Goal: Check status: Check status

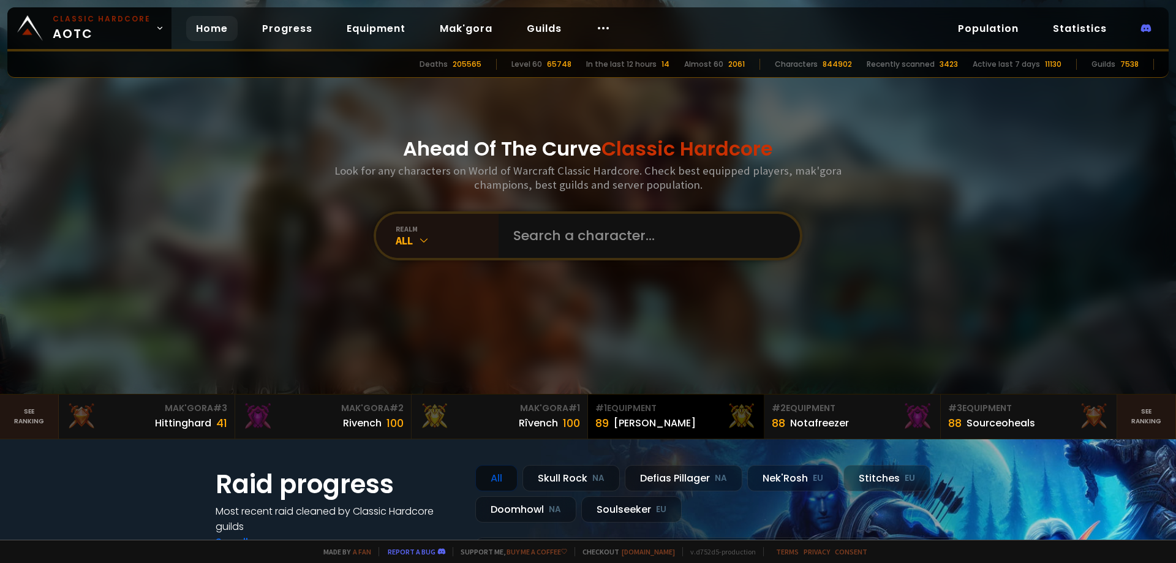
click at [631, 407] on div "# 1 Equipment" at bounding box center [676, 408] width 161 height 13
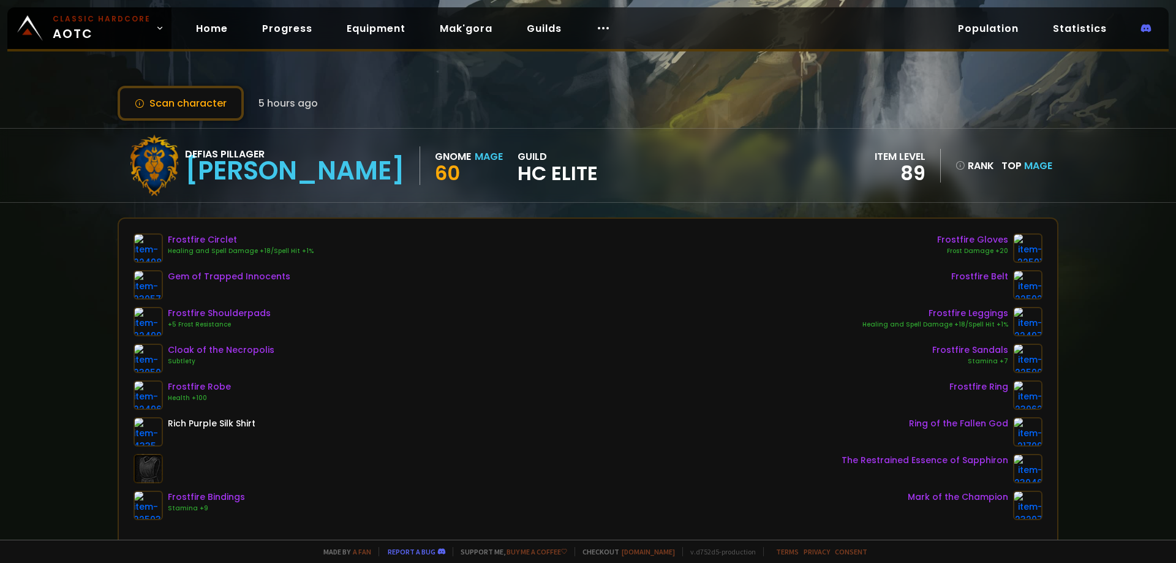
click at [51, 246] on div "Scan character 5 hours ago Defias Pillager Eliana Gnome Mage 60 guild HC Elite …" at bounding box center [588, 270] width 1176 height 540
click at [77, 210] on div "Scan character 5 hours ago Defias Pillager Eliana Gnome Mage 60 guild HC Elite …" at bounding box center [588, 270] width 1176 height 540
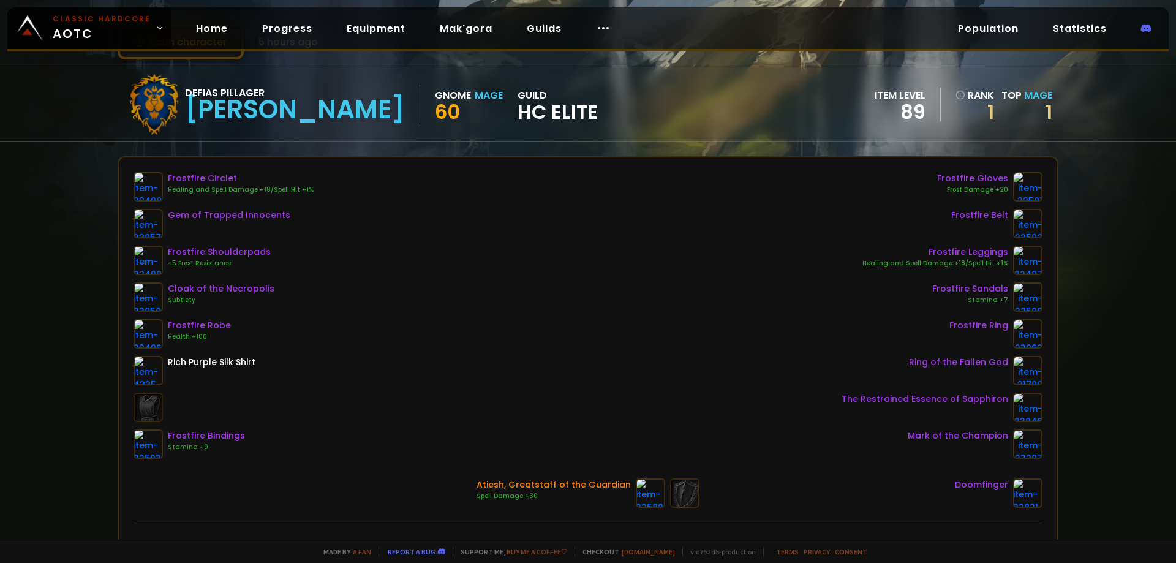
click at [487, 328] on div "Frostfire Circlet Healing and Spell Damage +18/Spell Hit +1% Gem of Trapped Inn…" at bounding box center [588, 315] width 909 height 287
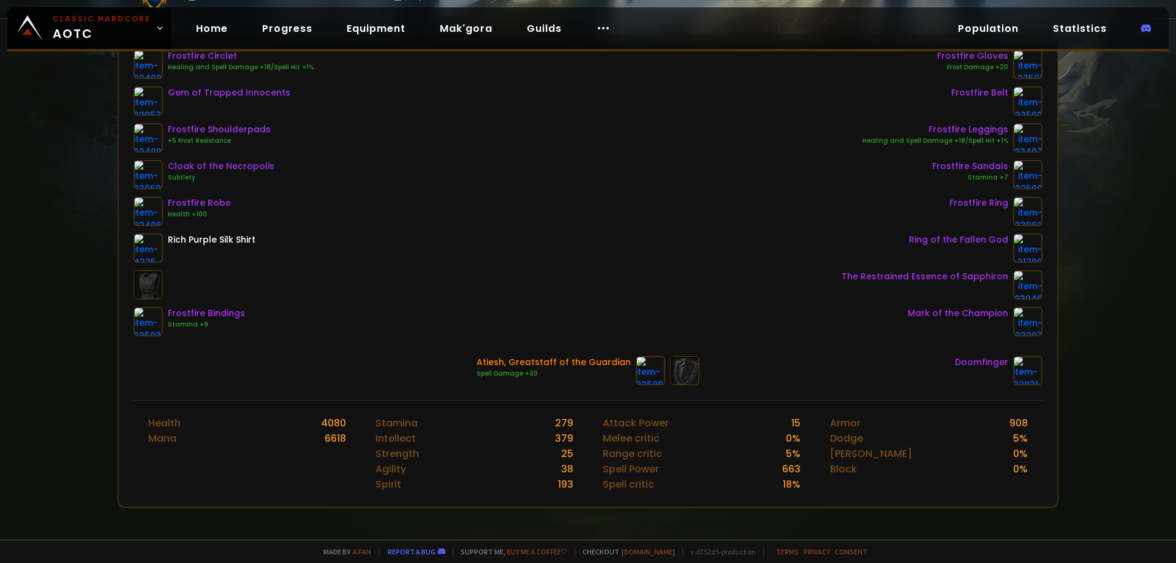
scroll to position [0, 0]
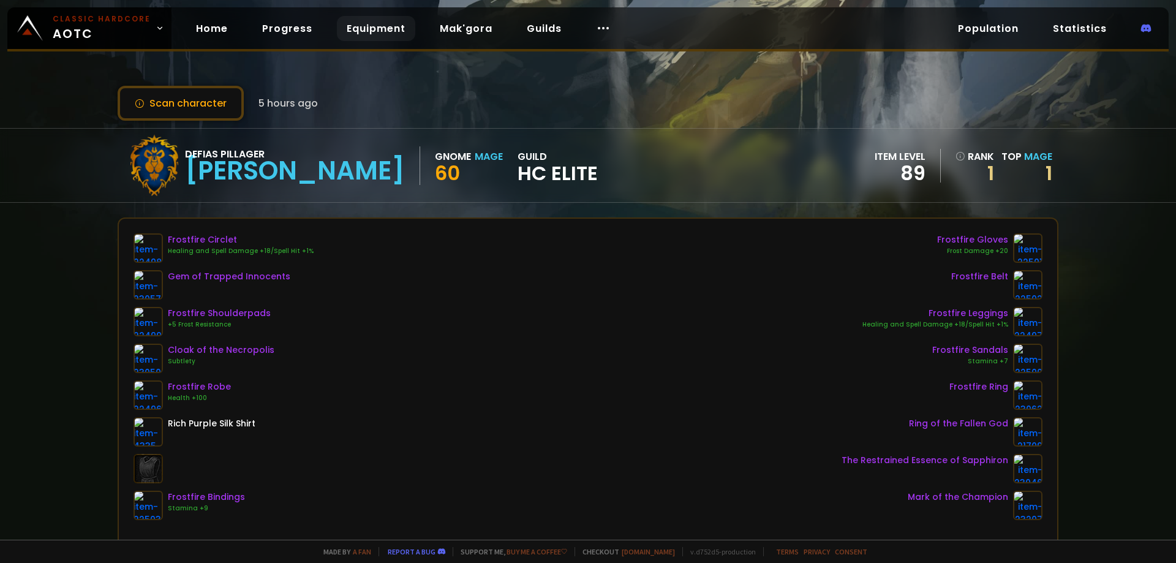
click at [369, 22] on link "Equipment" at bounding box center [376, 28] width 78 height 25
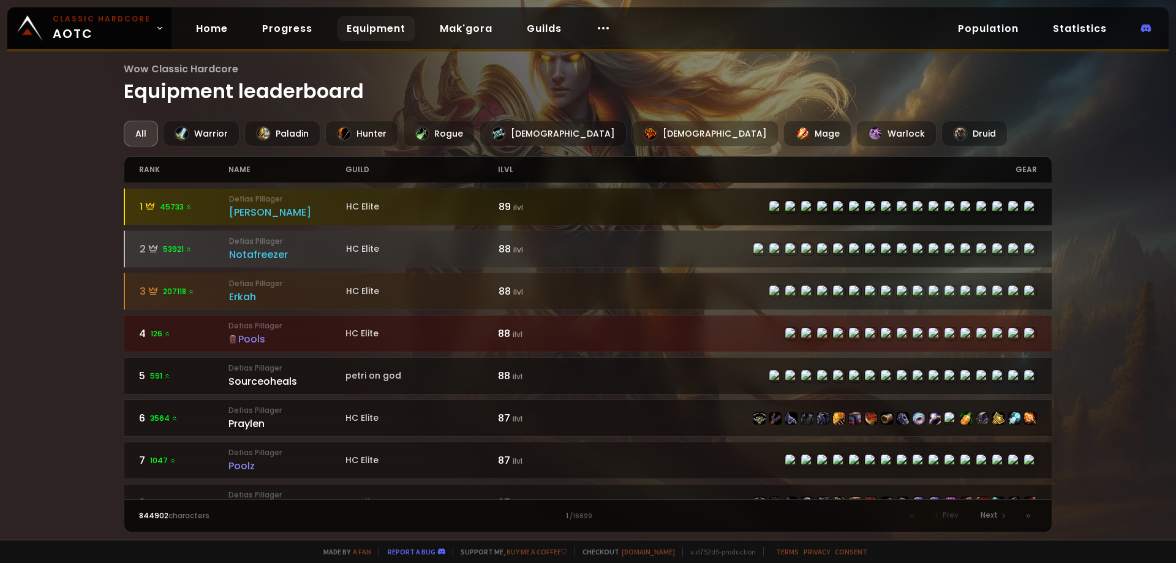
click at [251, 208] on div "[PERSON_NAME]" at bounding box center [287, 212] width 117 height 15
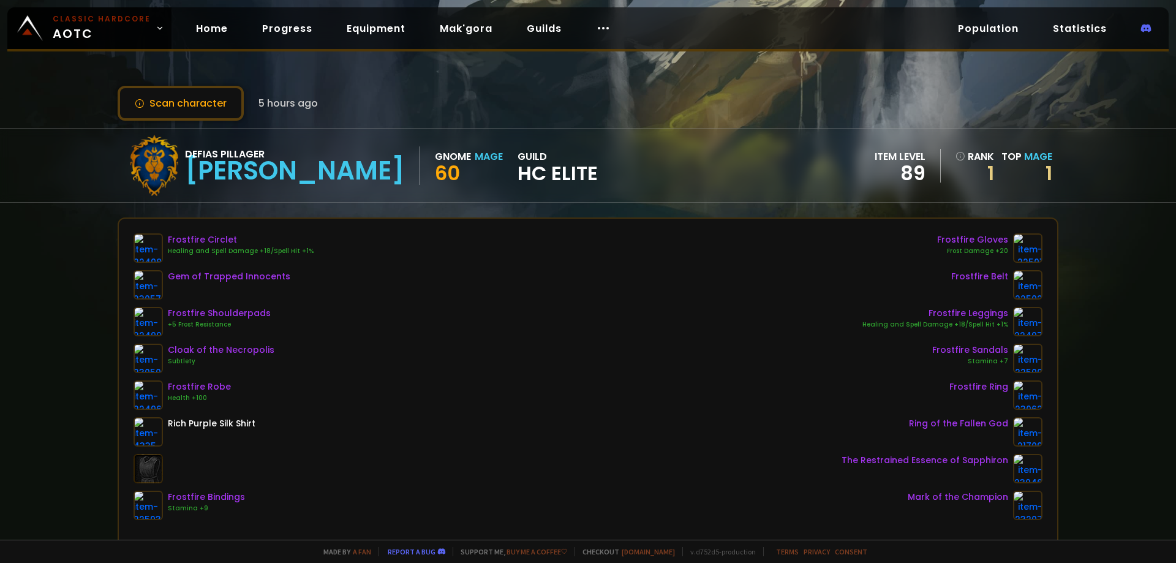
click at [44, 270] on div "Scan character 5 hours ago Defias Pillager Eliana Gnome Mage 60 guild HC Elite …" at bounding box center [588, 270] width 1176 height 540
click at [210, 103] on button "Scan character" at bounding box center [181, 103] width 126 height 35
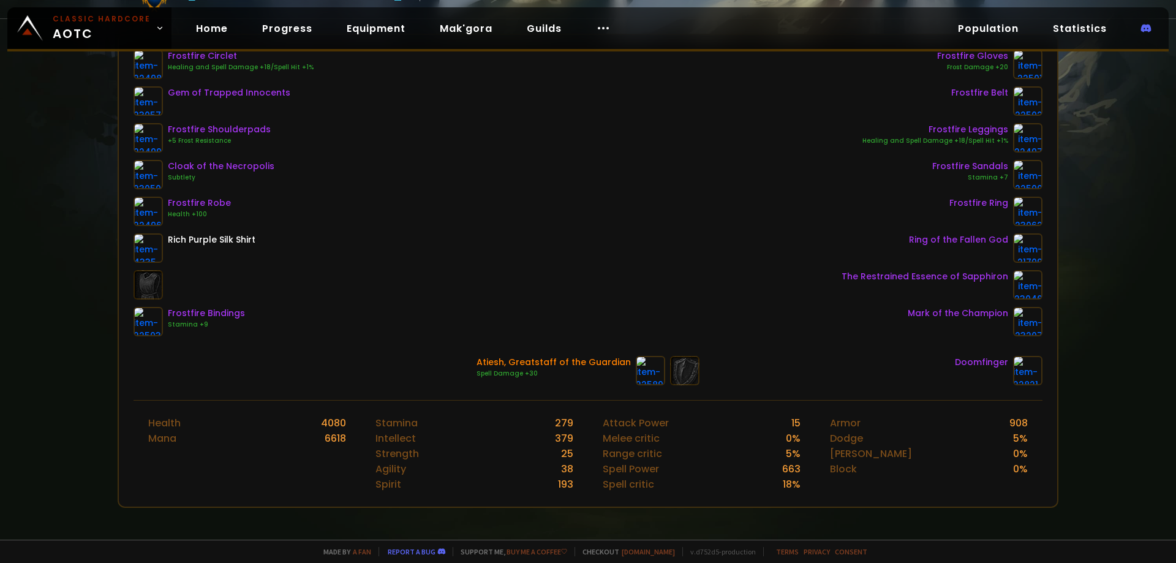
scroll to position [61, 0]
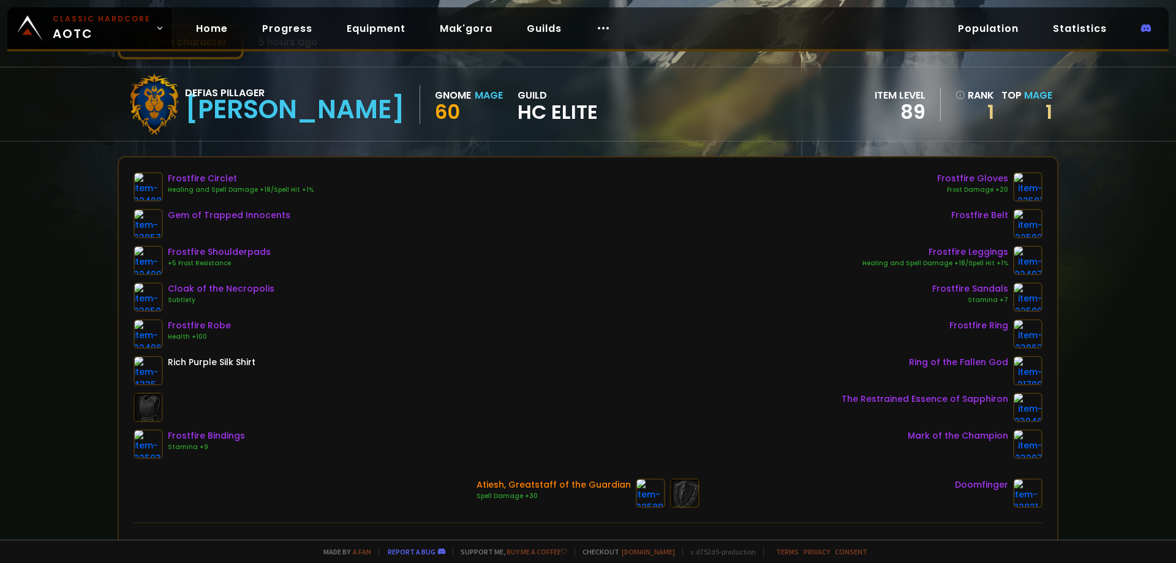
click at [587, 261] on div "Frostfire Circlet Healing and Spell Damage +18/Spell Hit +1% Gem of Trapped Inn…" at bounding box center [588, 315] width 909 height 287
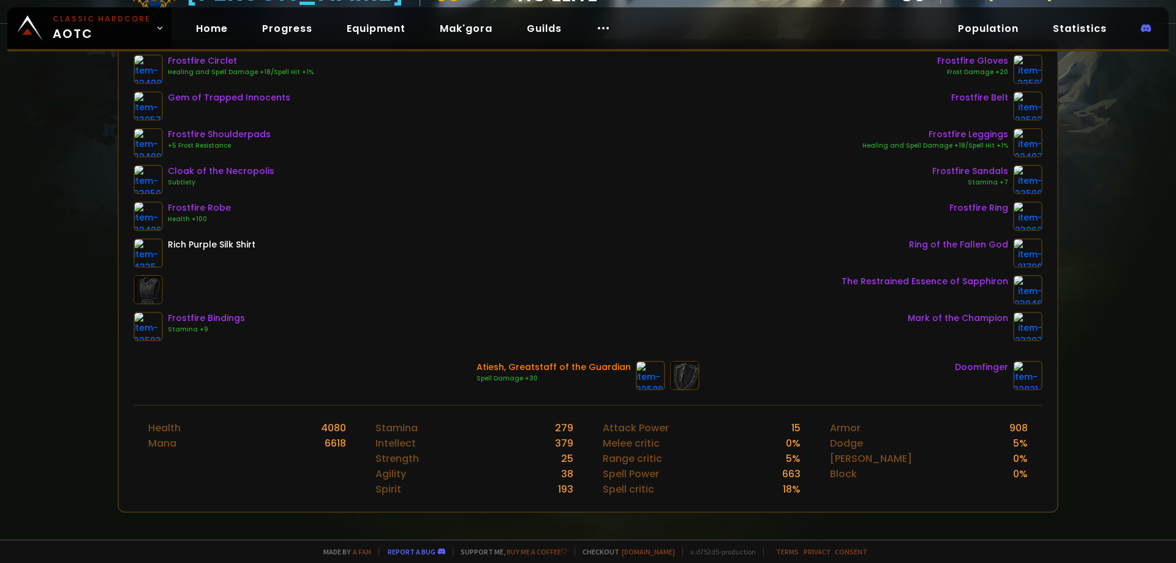
scroll to position [0, 0]
